Goal: Navigation & Orientation: Find specific page/section

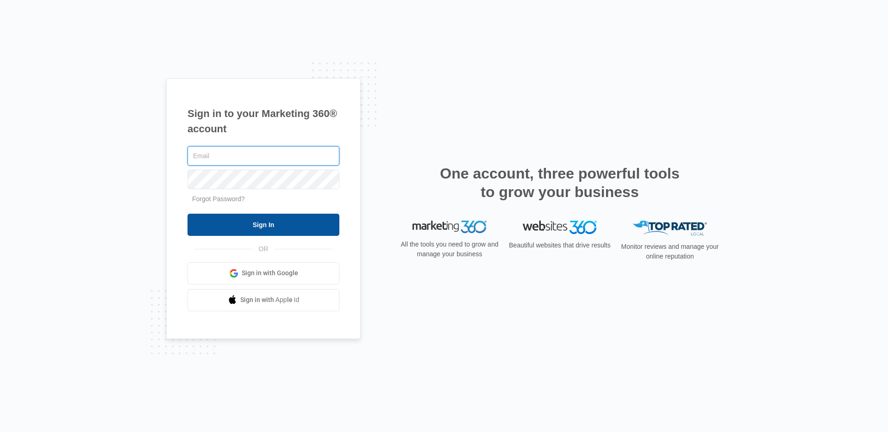
type input "[PERSON_NAME][EMAIL_ADDRESS][PERSON_NAME][DOMAIN_NAME]"
click at [274, 226] on input "Sign In" at bounding box center [263, 225] width 152 height 22
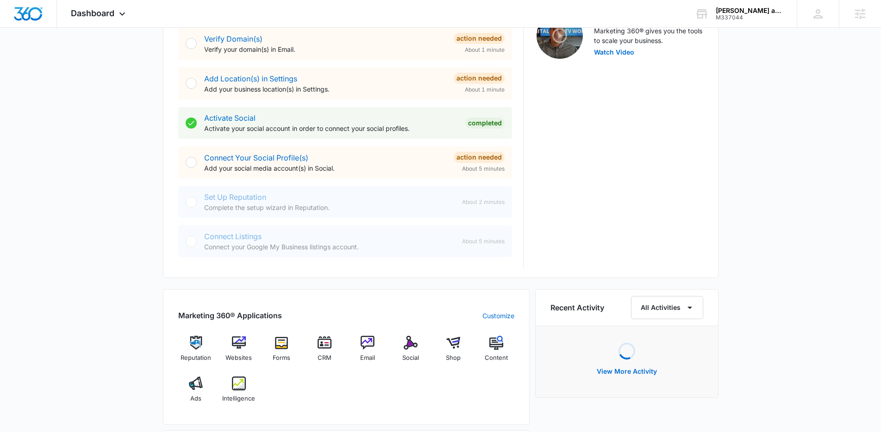
scroll to position [352, 0]
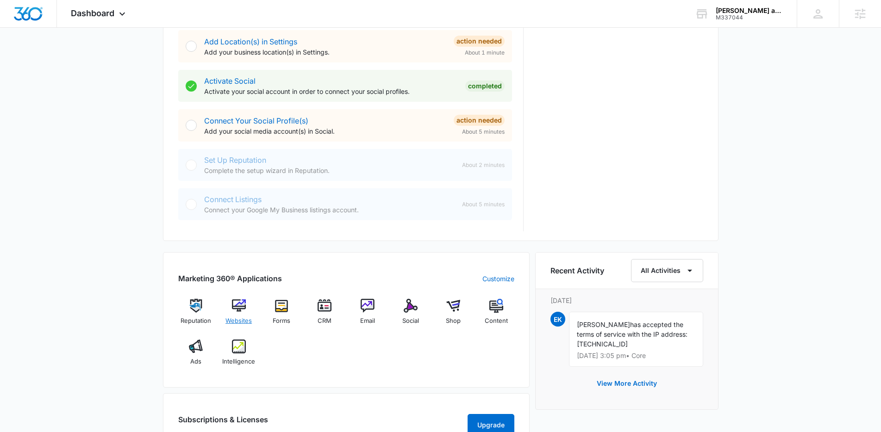
click at [252, 311] on div "Websites" at bounding box center [239, 315] width 36 height 33
